Goal: Information Seeking & Learning: Learn about a topic

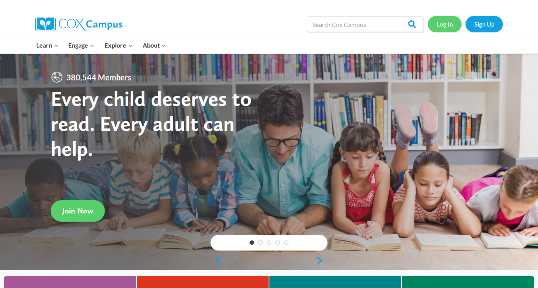
click at [448, 26] on link "Log In" at bounding box center [445, 24] width 34 height 16
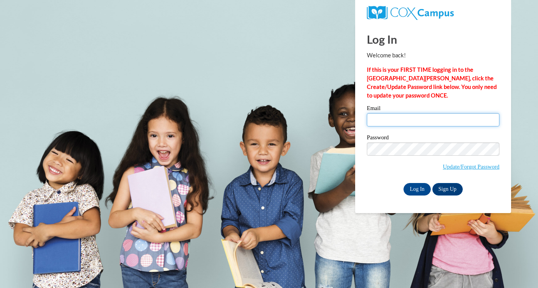
click at [396, 116] on input "Email" at bounding box center [433, 119] width 133 height 13
type input "averyboyle17@gmail.com"
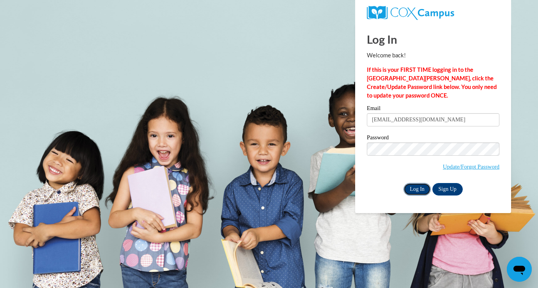
click at [418, 189] on input "Log In" at bounding box center [417, 189] width 27 height 12
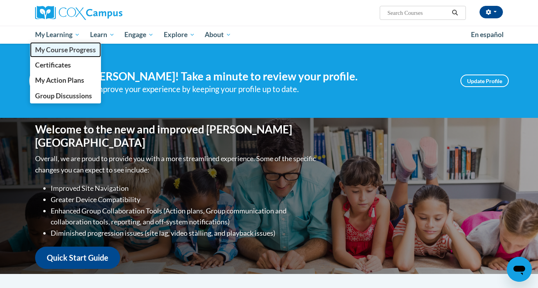
click at [81, 51] on span "My Course Progress" at bounding box center [65, 50] width 61 height 8
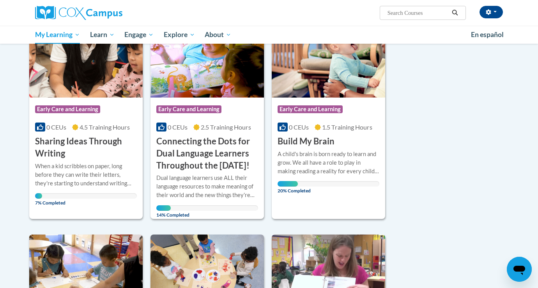
scroll to position [130, 0]
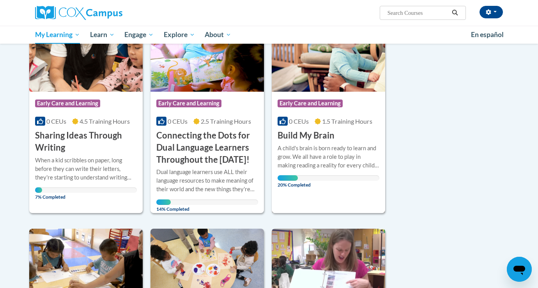
click at [341, 138] on div "Course Category: Early Care and Learning 0 CEUs 1.5 Training Hours COURSE Build…" at bounding box center [329, 117] width 114 height 50
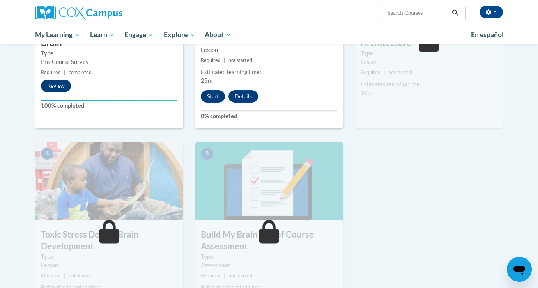
scroll to position [264, 0]
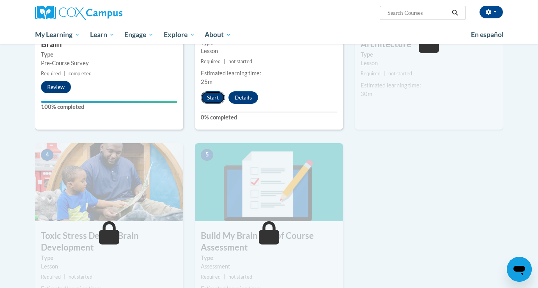
click at [219, 94] on button "Start" at bounding box center [213, 97] width 24 height 12
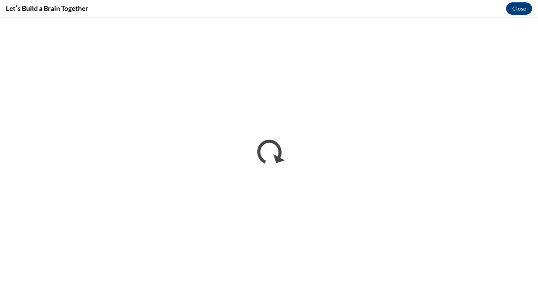
scroll to position [0, 0]
